Goal: Task Accomplishment & Management: Complete application form

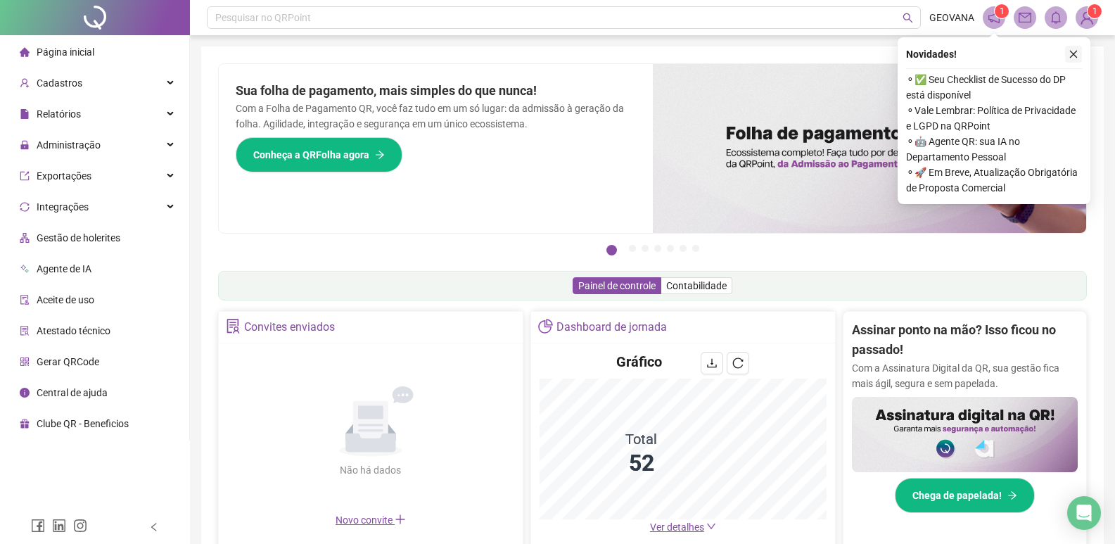
click at [1080, 53] on button "button" at bounding box center [1073, 54] width 17 height 17
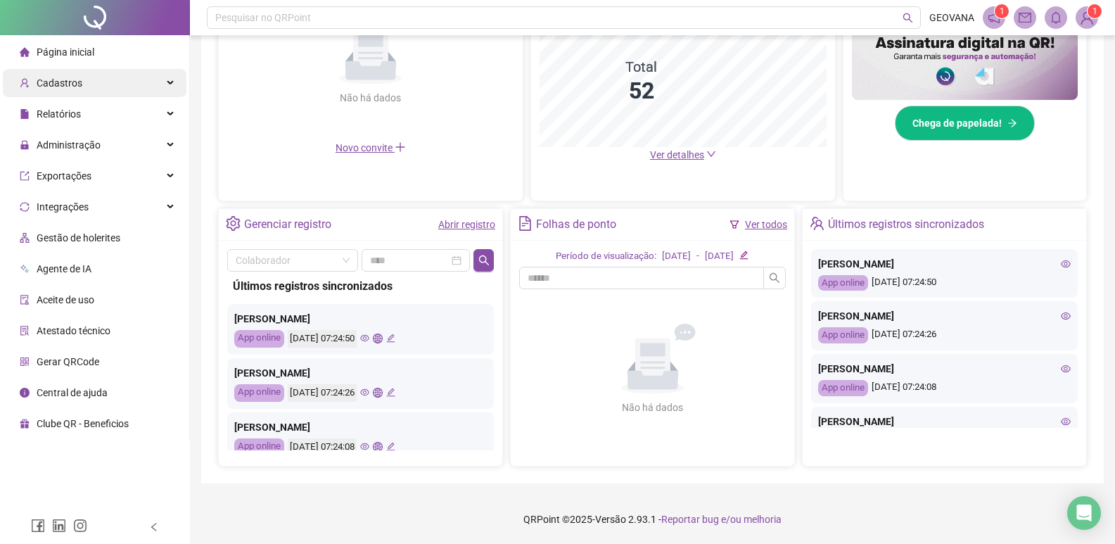
click at [172, 79] on div "Cadastros" at bounding box center [95, 83] width 184 height 28
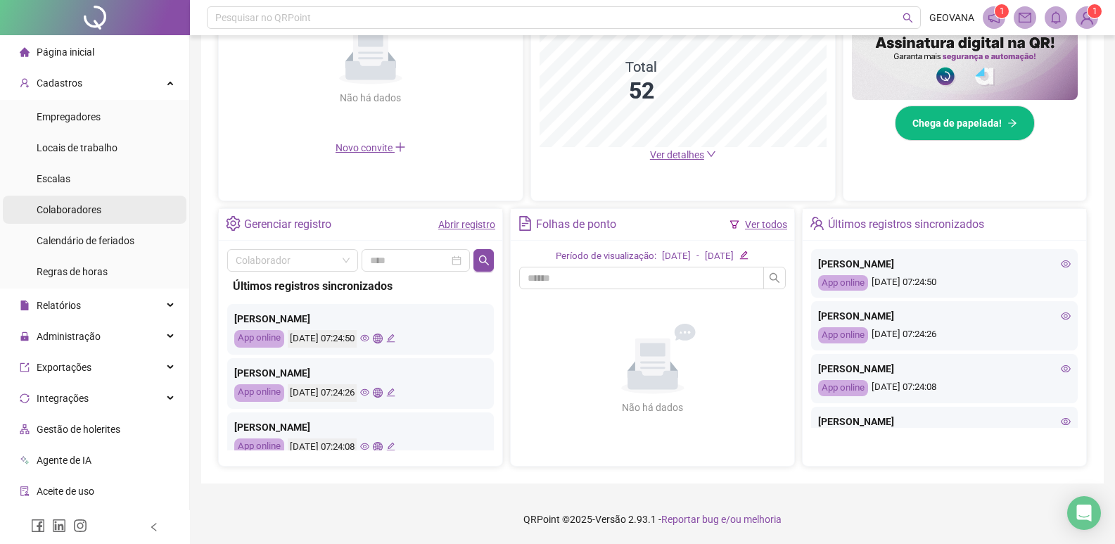
click at [84, 210] on span "Colaboradores" at bounding box center [69, 209] width 65 height 11
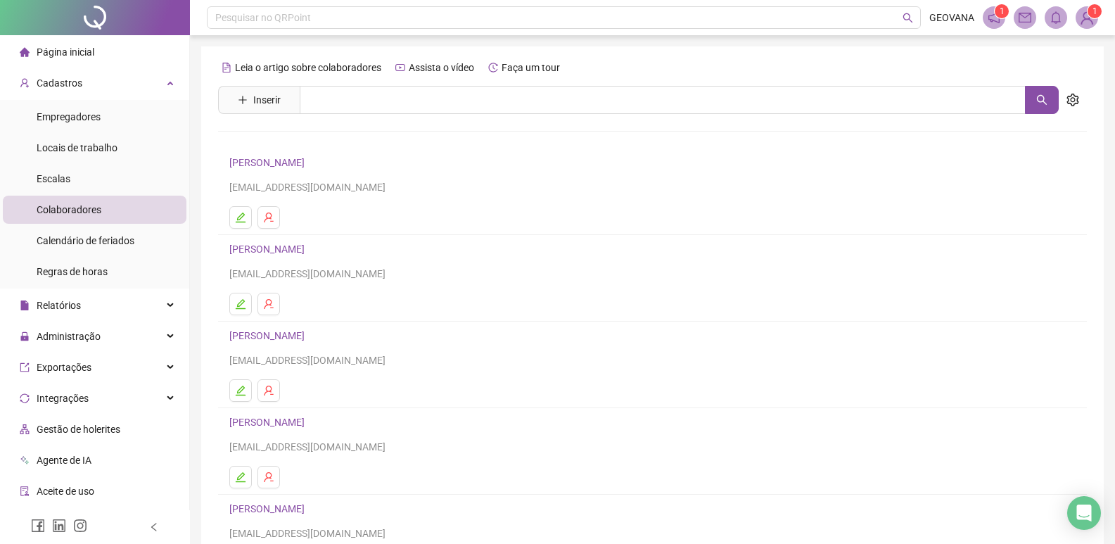
click at [261, 111] on span "Inserir" at bounding box center [259, 100] width 82 height 28
click at [253, 106] on button "Inserir" at bounding box center [259, 100] width 65 height 23
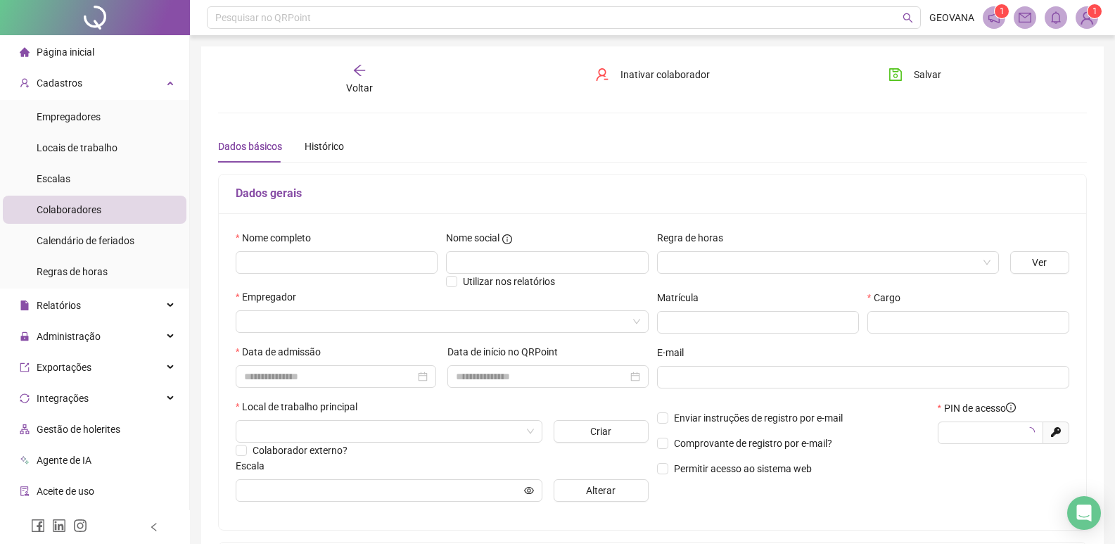
type input "*****"
click at [297, 260] on input "text" at bounding box center [337, 262] width 202 height 23
click at [280, 257] on input "text" at bounding box center [337, 262] width 202 height 23
type input "**********"
click at [581, 323] on input "search" at bounding box center [436, 321] width 384 height 21
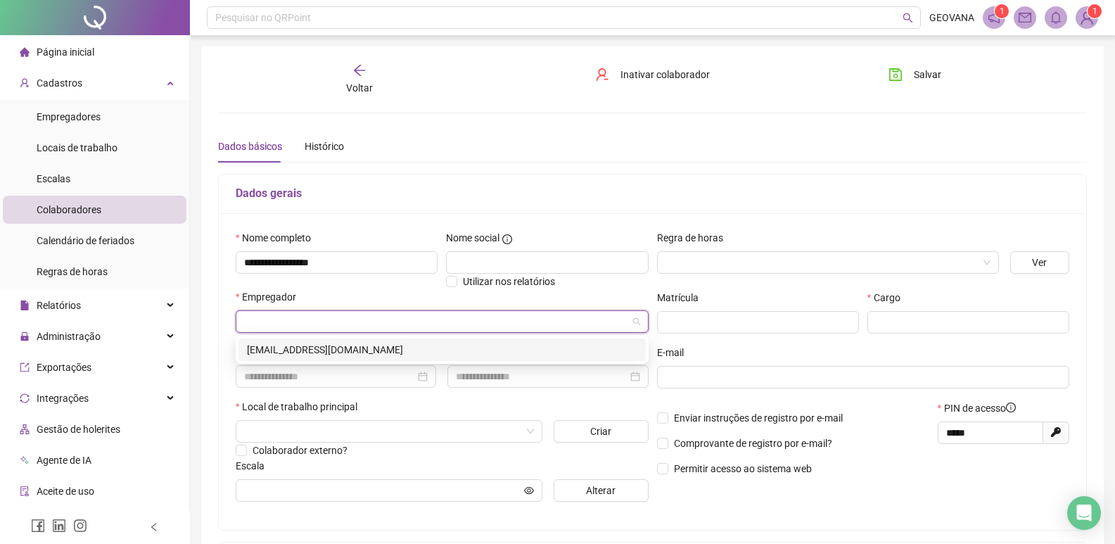
click at [291, 353] on div "[EMAIL_ADDRESS][DOMAIN_NAME]" at bounding box center [442, 349] width 391 height 15
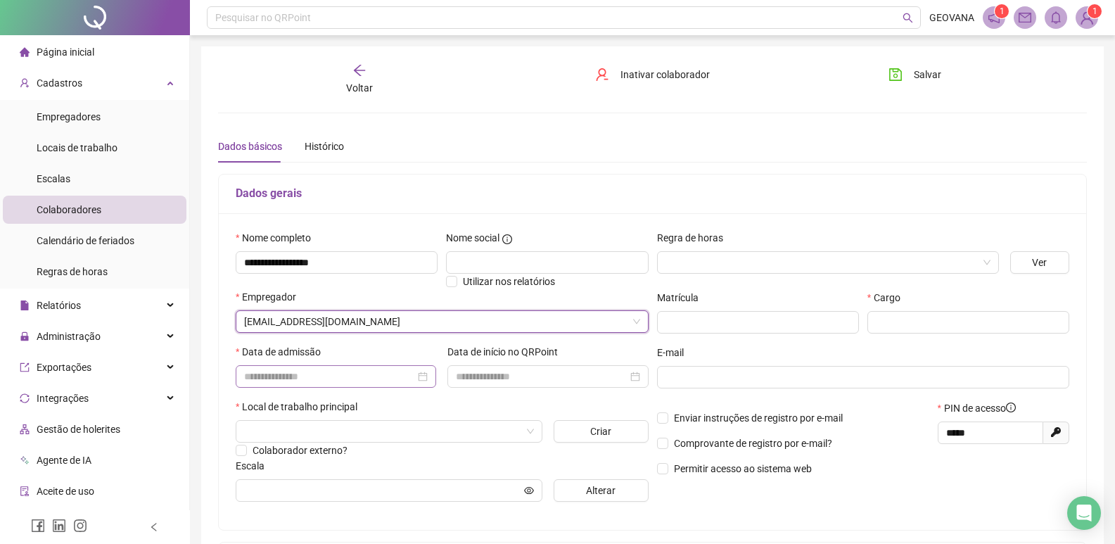
click at [429, 370] on div at bounding box center [336, 376] width 201 height 23
click at [358, 379] on input at bounding box center [329, 376] width 171 height 15
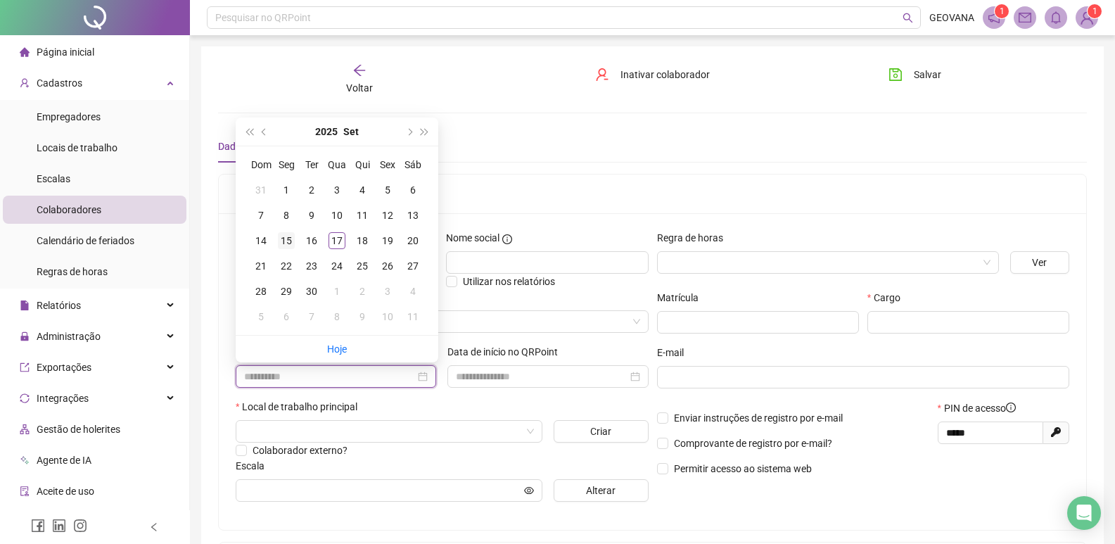
type input "**********"
click at [290, 246] on div "15" at bounding box center [286, 240] width 17 height 17
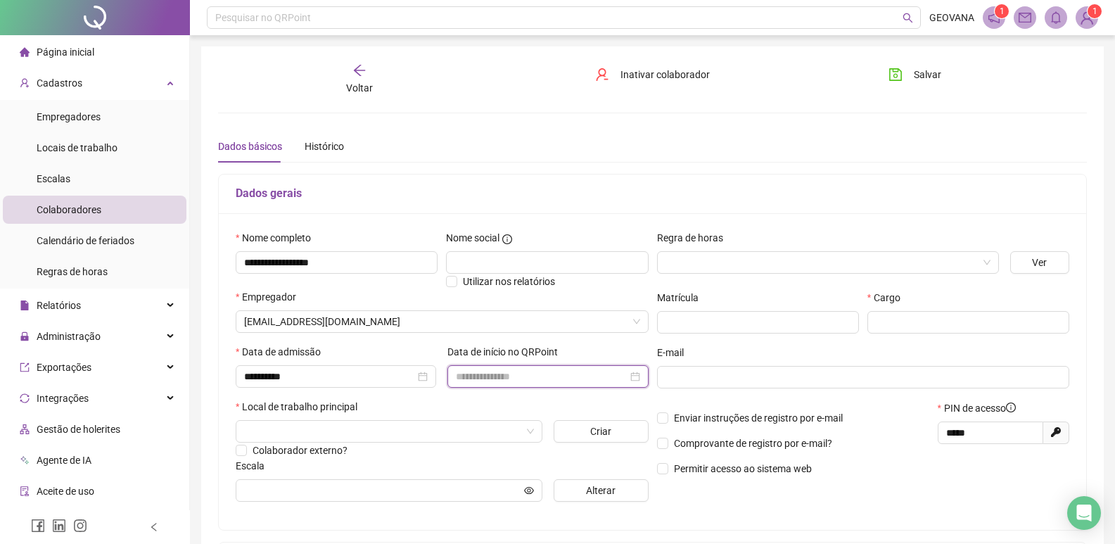
click at [597, 376] on input at bounding box center [541, 376] width 171 height 15
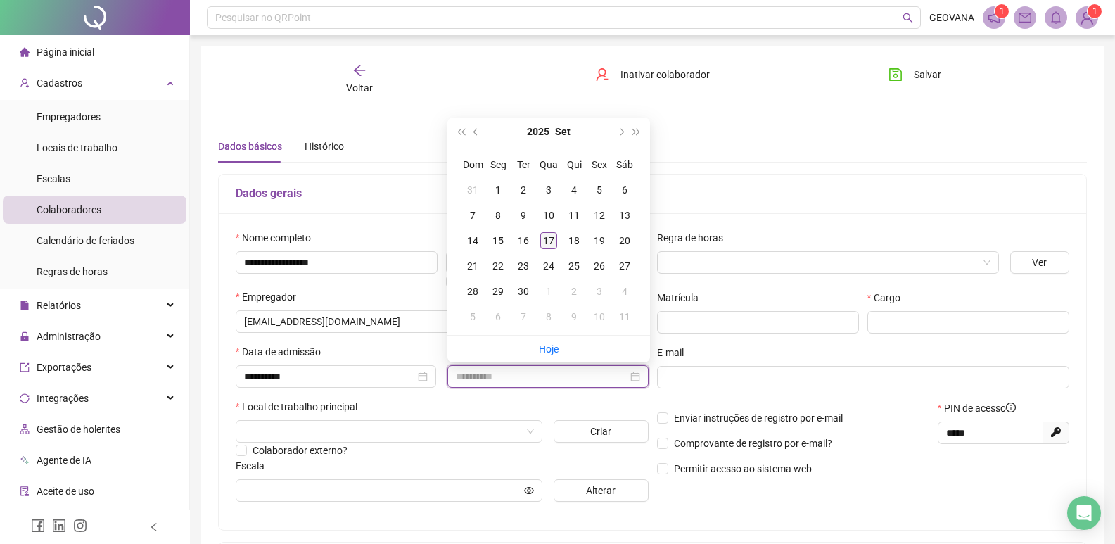
type input "**********"
click at [547, 246] on div "17" at bounding box center [548, 240] width 17 height 17
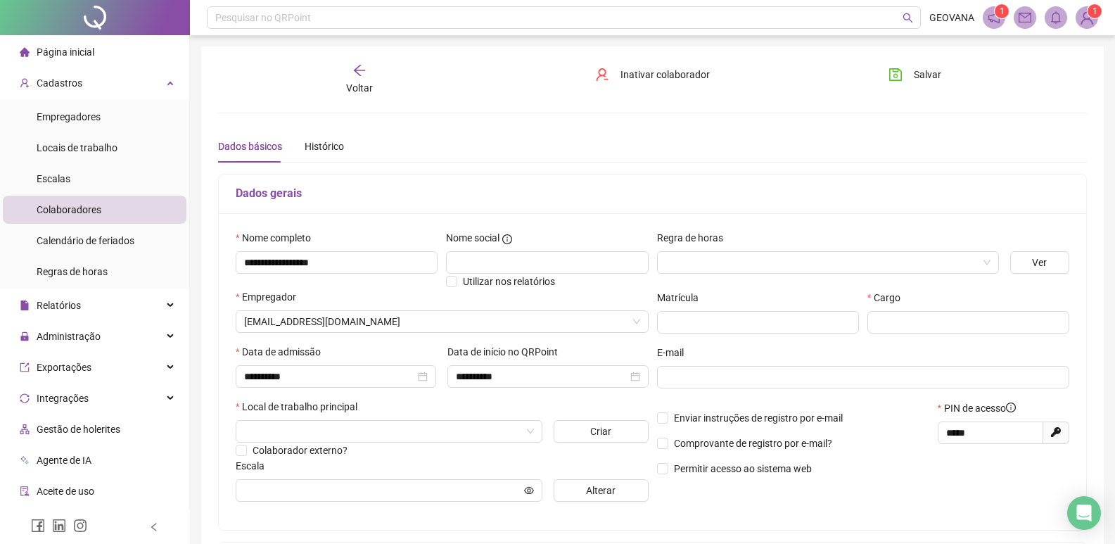
scroll to position [70, 0]
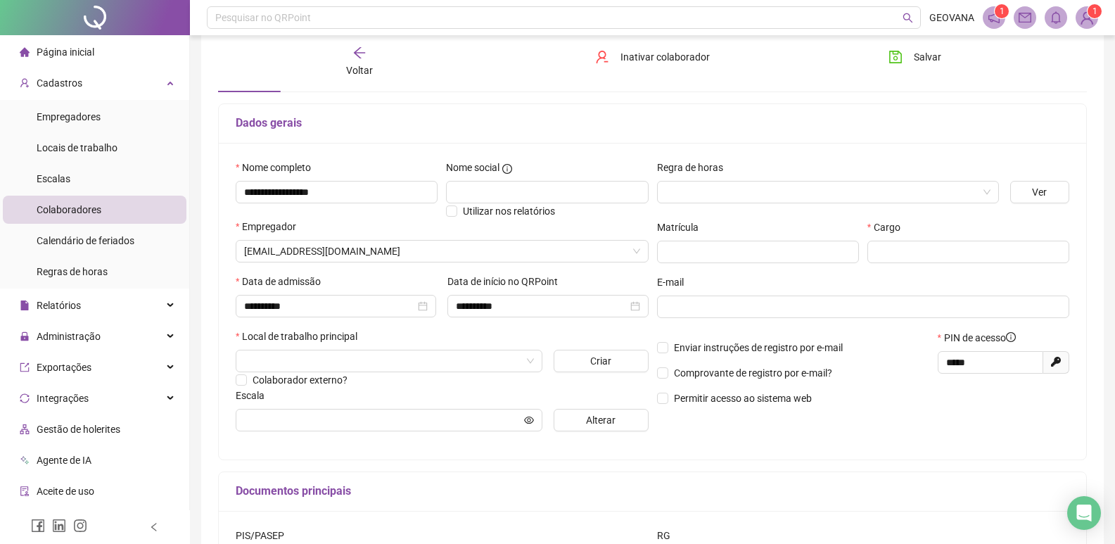
click at [531, 348] on div "Local de trabalho principal" at bounding box center [442, 339] width 413 height 21
click at [517, 356] on input "search" at bounding box center [382, 360] width 277 height 21
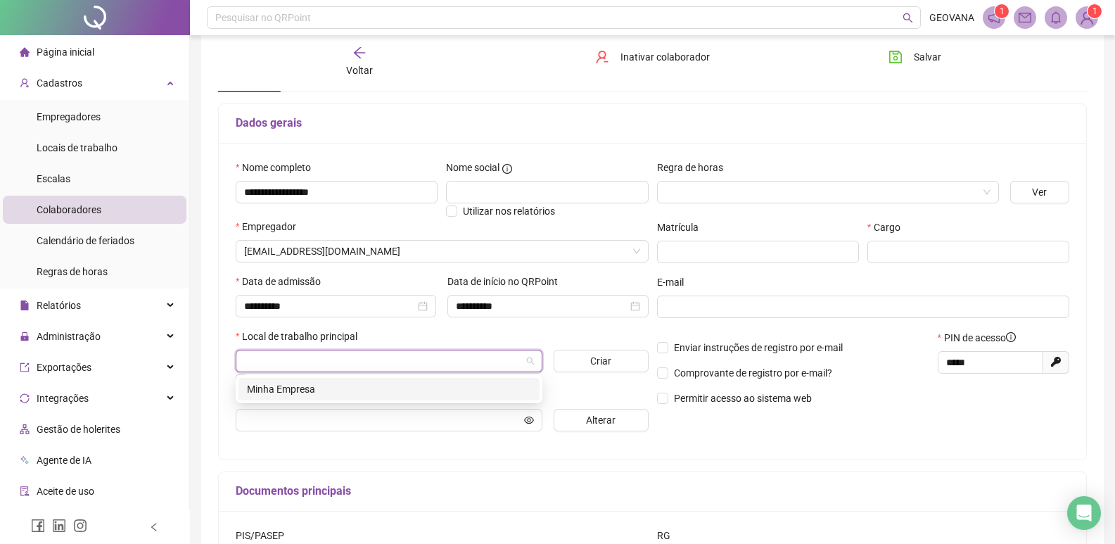
click at [270, 390] on div "Minha Empresa" at bounding box center [389, 388] width 284 height 15
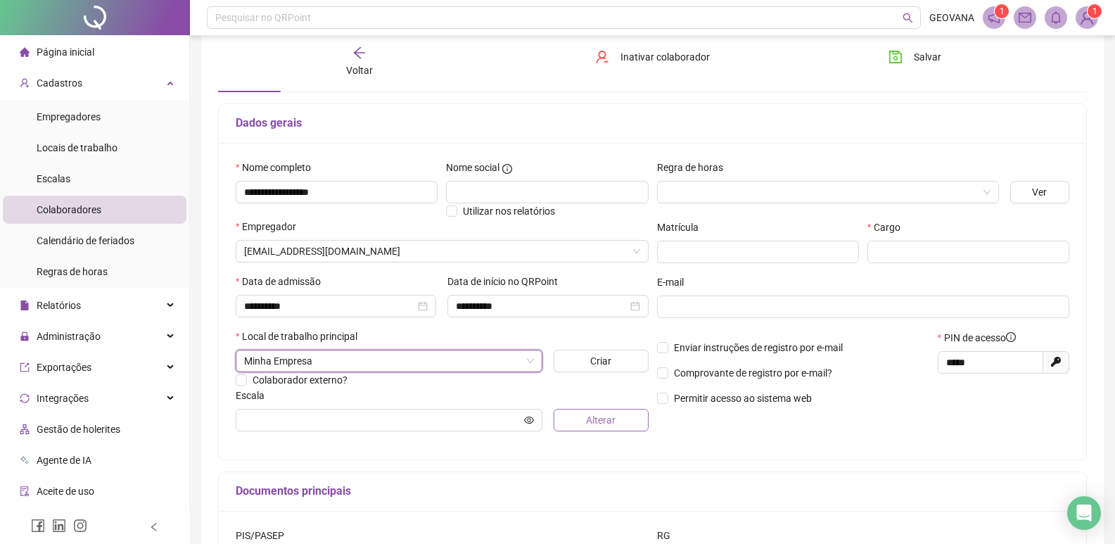
click at [610, 412] on span "Alterar" at bounding box center [601, 419] width 30 height 15
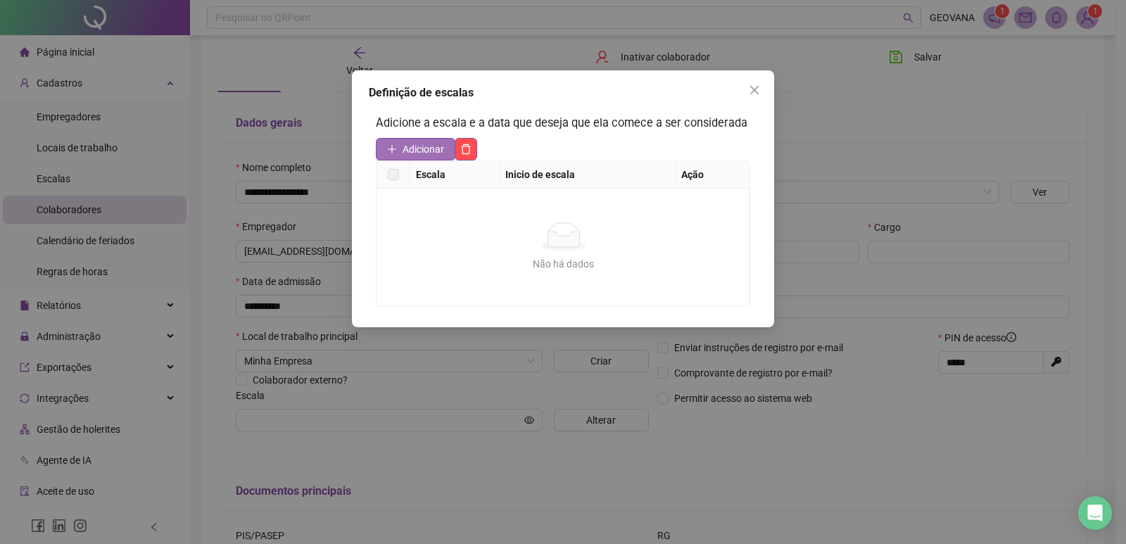
click at [409, 149] on span "Adicionar" at bounding box center [424, 148] width 42 height 15
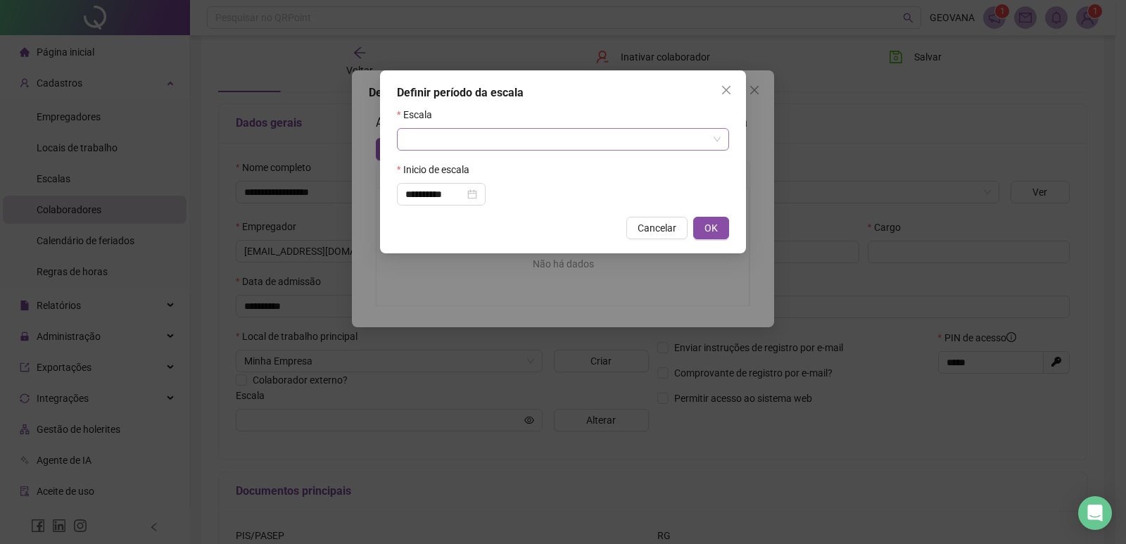
click at [462, 140] on input "search" at bounding box center [556, 139] width 303 height 21
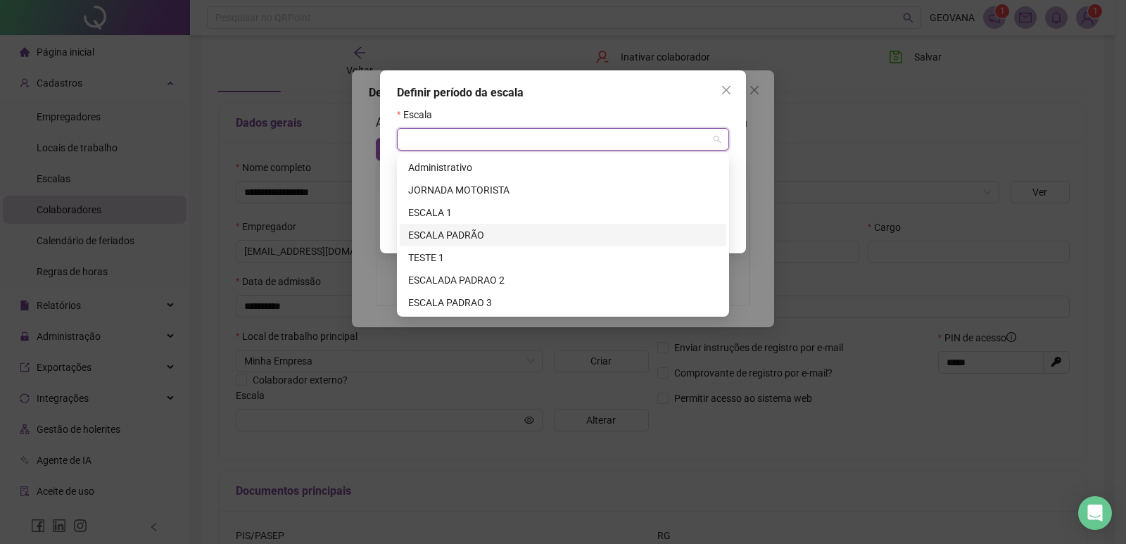
click at [439, 237] on div "ESCALA PADRÃO" at bounding box center [563, 234] width 310 height 15
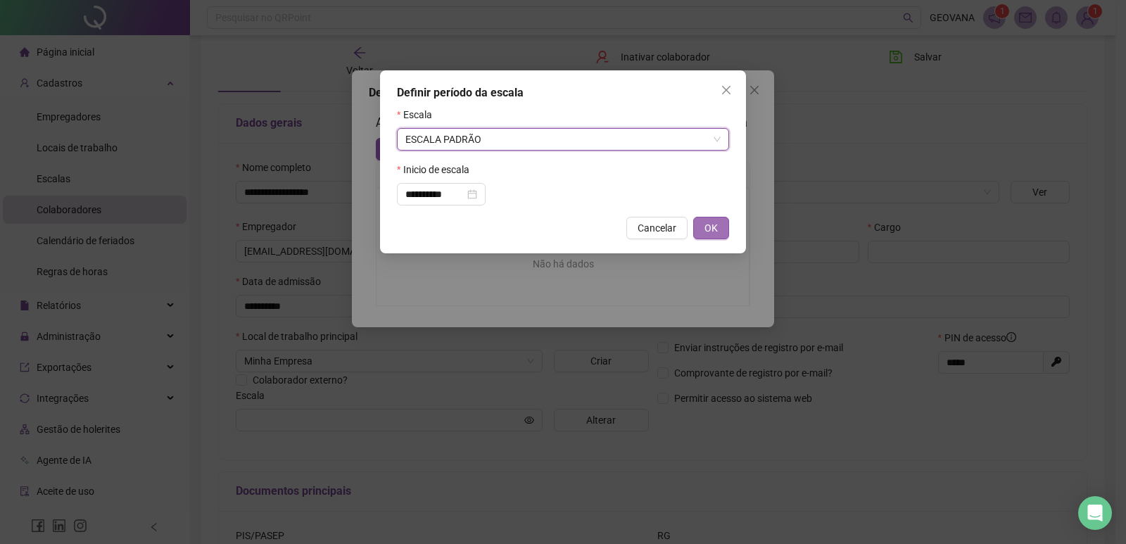
click at [714, 227] on span "OK" at bounding box center [710, 227] width 13 height 15
type input "**********"
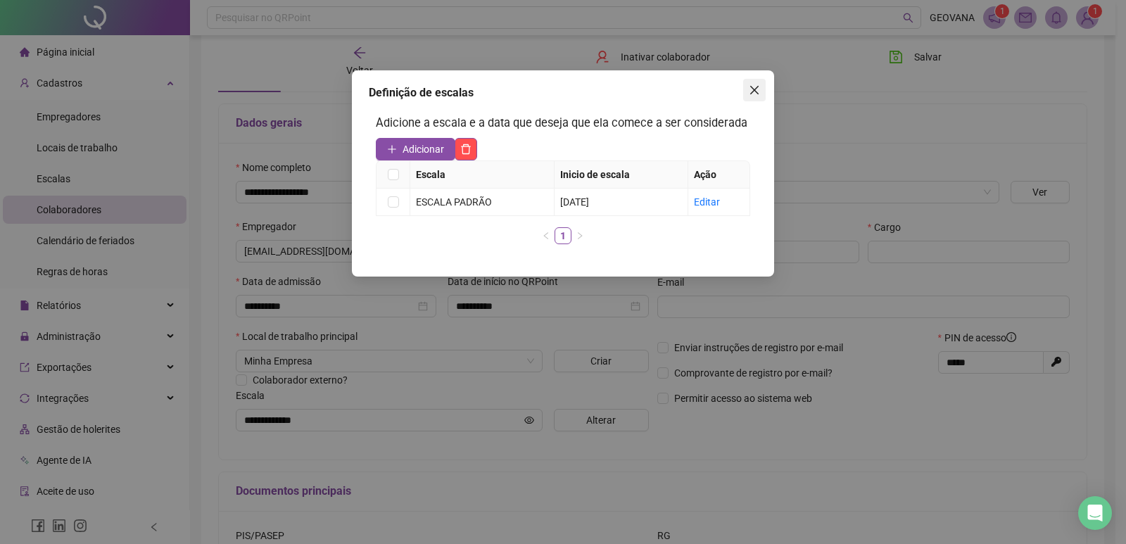
click at [749, 95] on icon "close" at bounding box center [754, 89] width 11 height 11
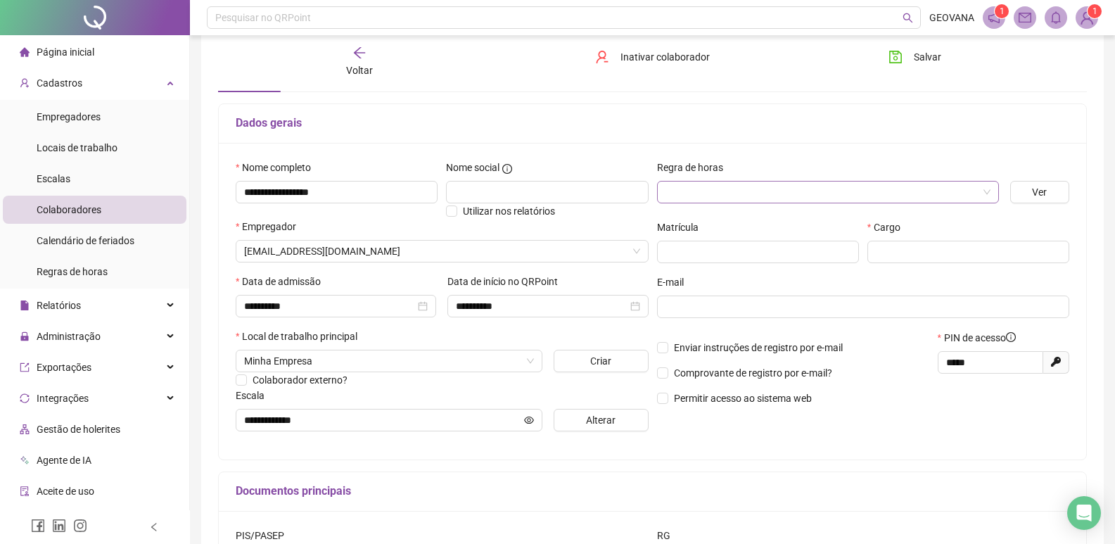
click at [694, 189] on input "search" at bounding box center [822, 192] width 312 height 21
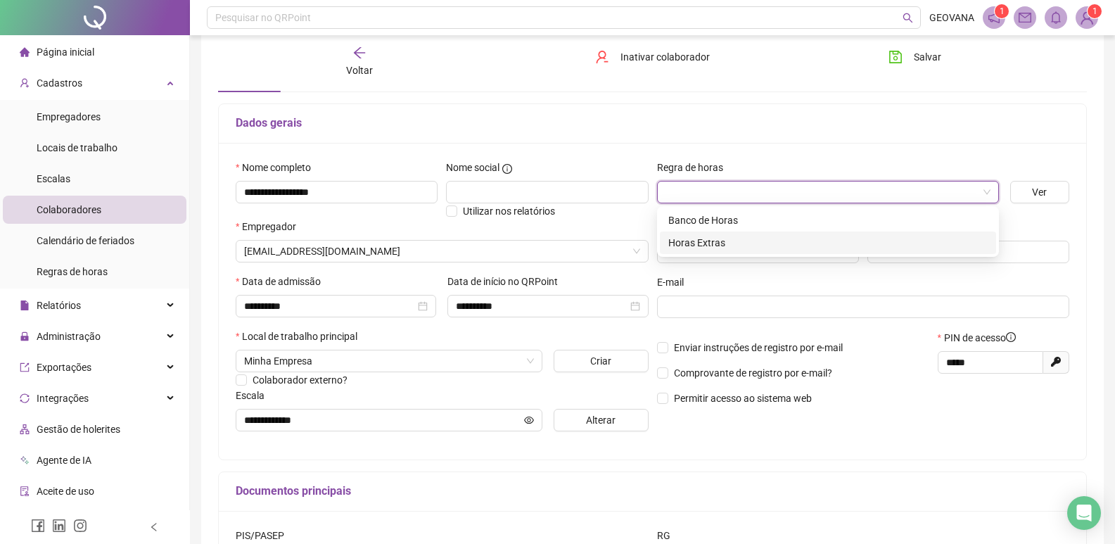
click at [693, 240] on div "Horas Extras" at bounding box center [828, 242] width 319 height 15
click at [758, 251] on input "text" at bounding box center [758, 252] width 202 height 23
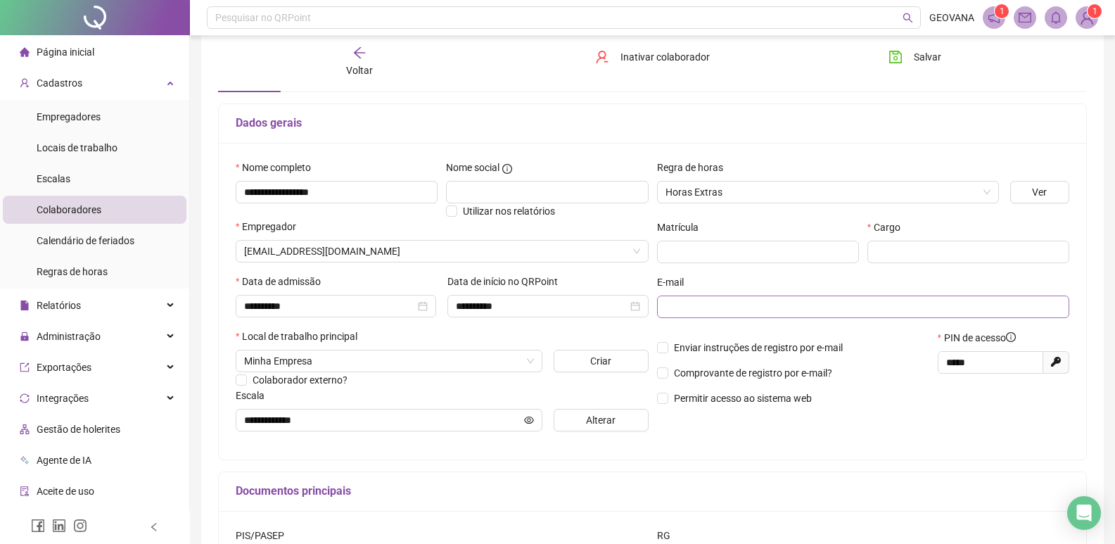
click at [729, 316] on span at bounding box center [863, 307] width 413 height 23
click at [702, 312] on input "text" at bounding box center [862, 306] width 393 height 15
click at [880, 256] on input "text" at bounding box center [969, 252] width 202 height 23
type input "**********"
click at [681, 307] on input "text" at bounding box center [862, 306] width 393 height 15
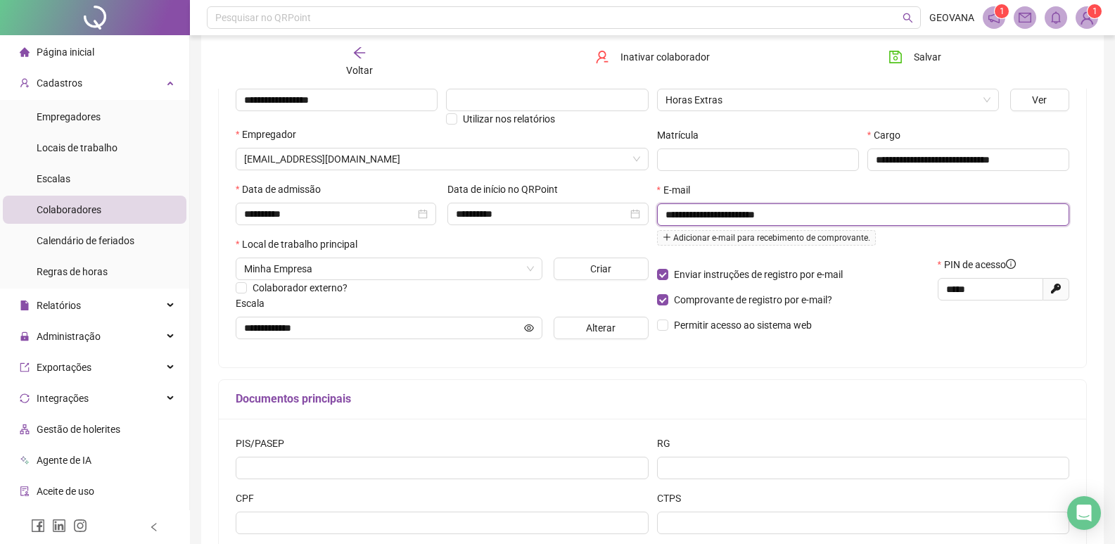
scroll to position [48, 0]
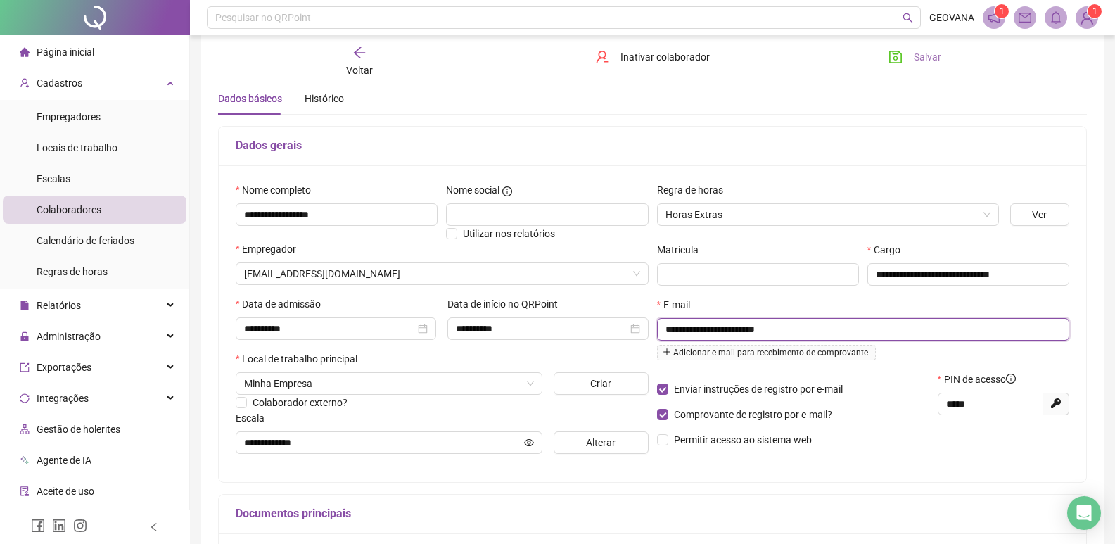
type input "**********"
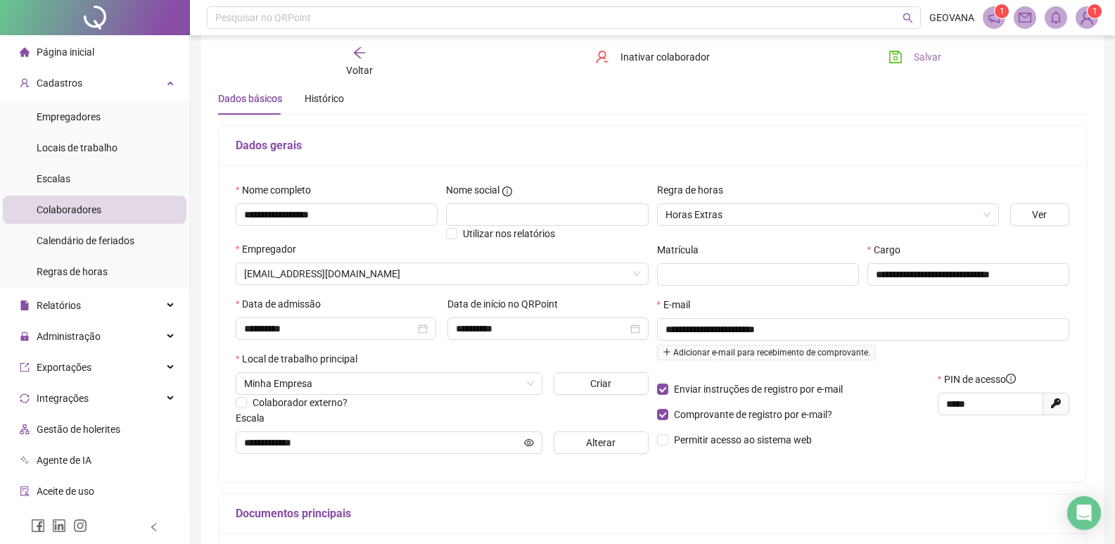
click at [909, 58] on button "Salvar" at bounding box center [915, 57] width 74 height 23
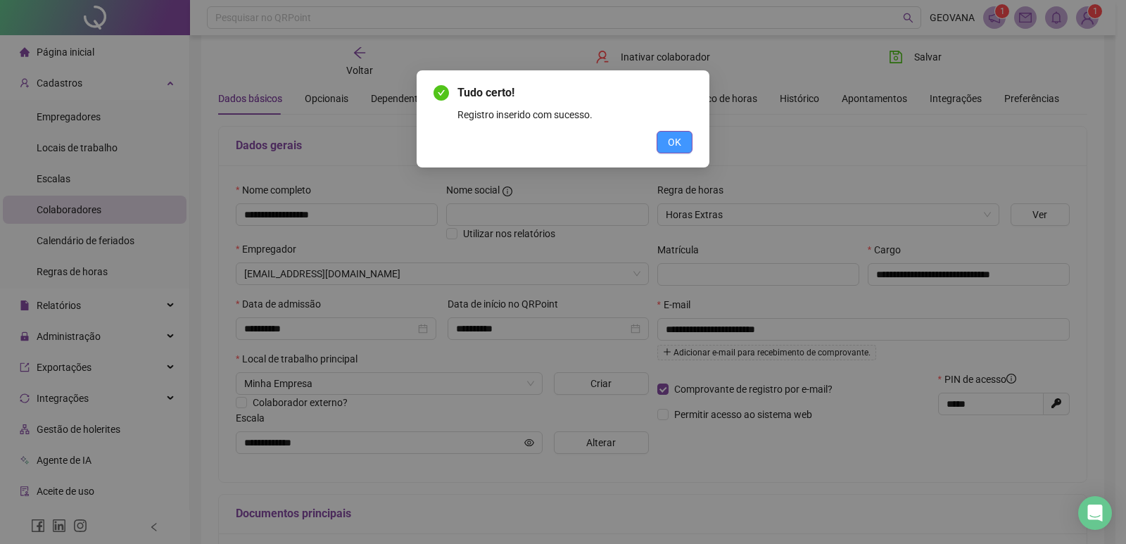
click at [683, 141] on button "OK" at bounding box center [675, 142] width 36 height 23
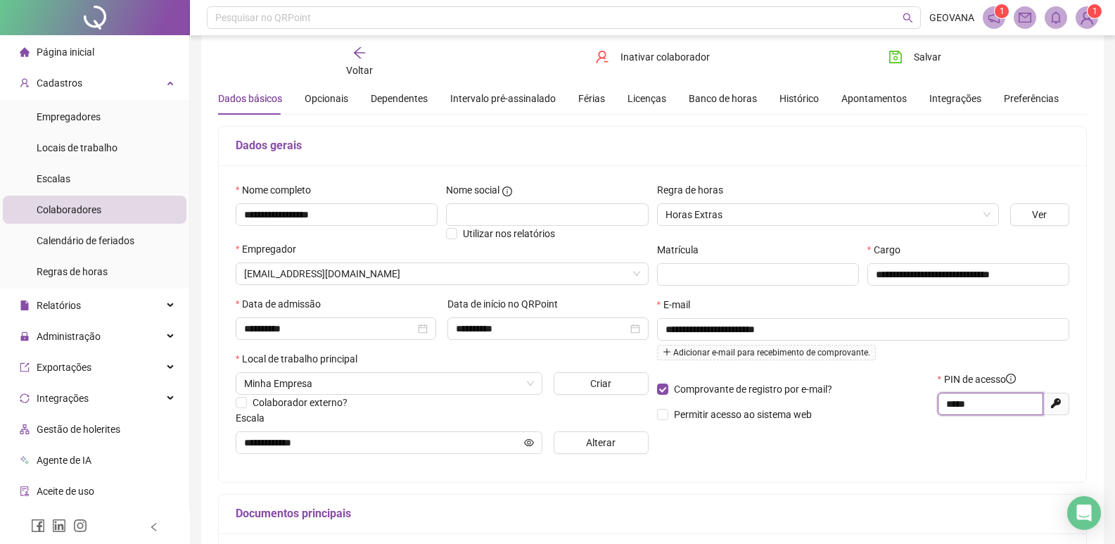
click at [953, 406] on input "*****" at bounding box center [990, 403] width 86 height 15
